Goal: Task Accomplishment & Management: Complete application form

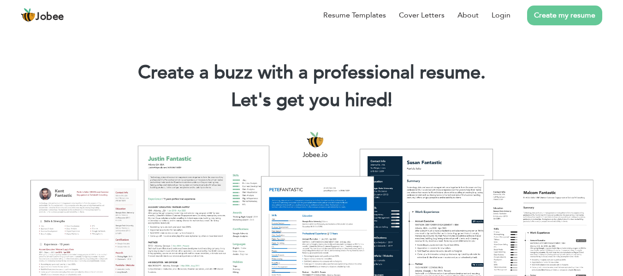
click at [572, 13] on link "Create my resume" at bounding box center [564, 16] width 75 height 20
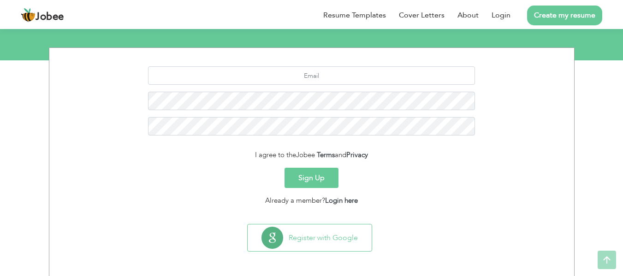
scroll to position [107, 0]
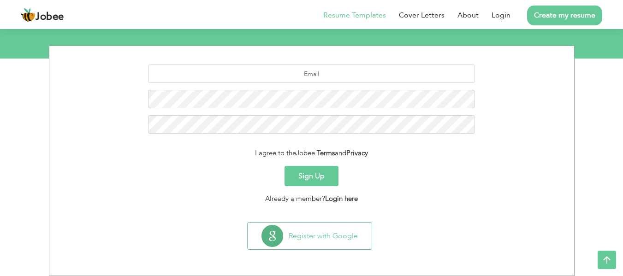
click at [358, 18] on link "Resume Templates" at bounding box center [354, 15] width 63 height 11
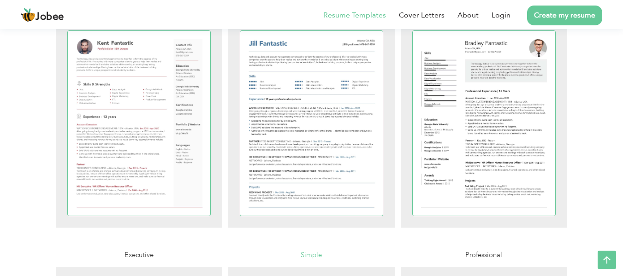
scroll to position [231, 0]
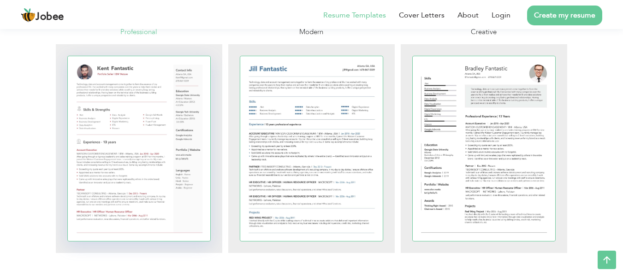
click at [177, 180] on div at bounding box center [139, 148] width 143 height 185
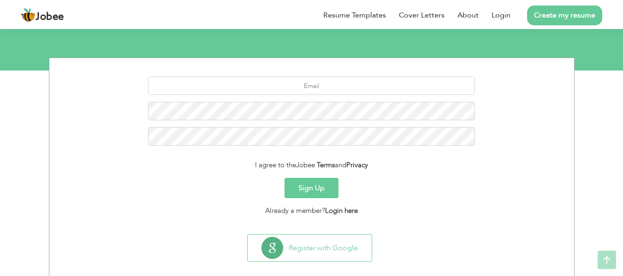
scroll to position [107, 0]
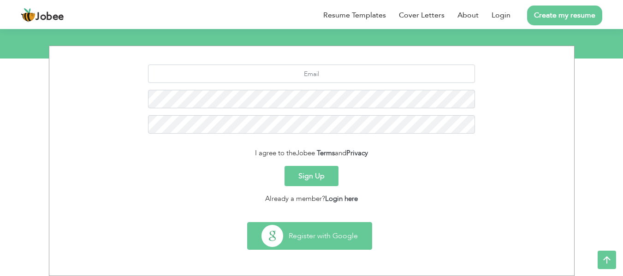
click at [279, 225] on button "Register with Google" at bounding box center [310, 236] width 124 height 27
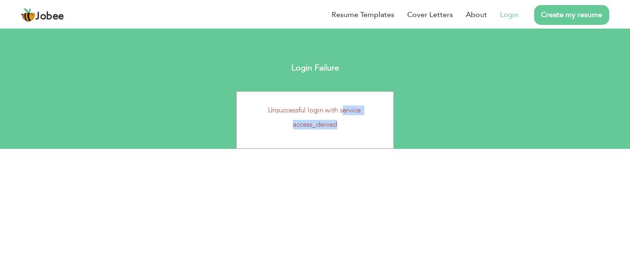
drag, startPoint x: 295, startPoint y: 110, endPoint x: 363, endPoint y: 128, distance: 70.3
click at [363, 128] on div "Unsuccessful login with service. access_denied" at bounding box center [315, 120] width 158 height 58
click at [365, 205] on body "Jobee Resume Templates Cover Letters About Login Create my resume Resume Create…" at bounding box center [315, 137] width 630 height 275
